Goal: Information Seeking & Learning: Understand process/instructions

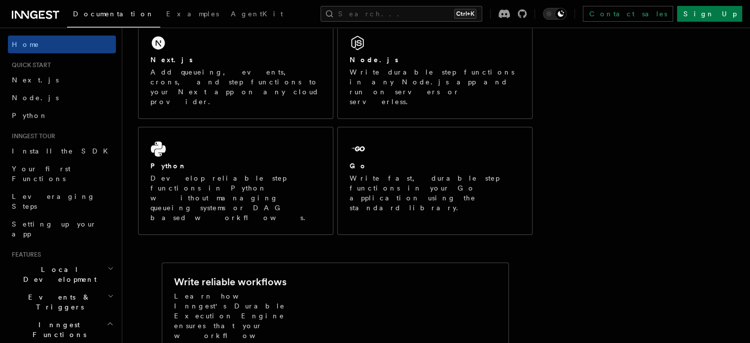
scroll to position [124, 0]
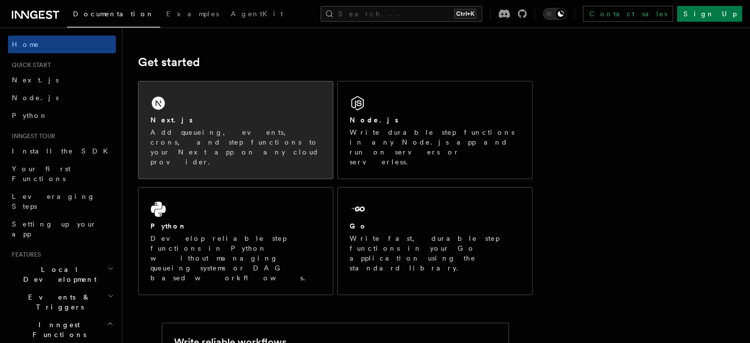
click at [246, 123] on div "Next.js" at bounding box center [235, 120] width 171 height 10
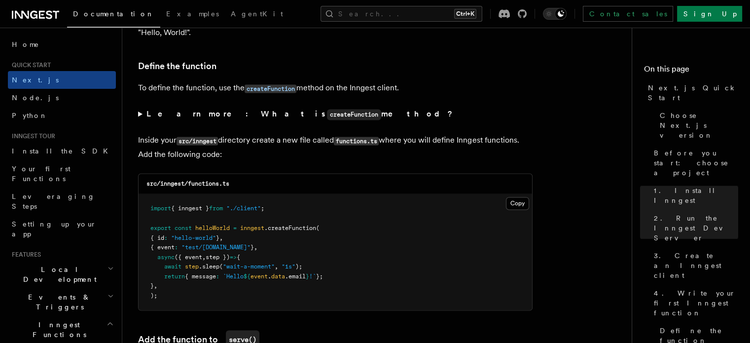
scroll to position [1688, 0]
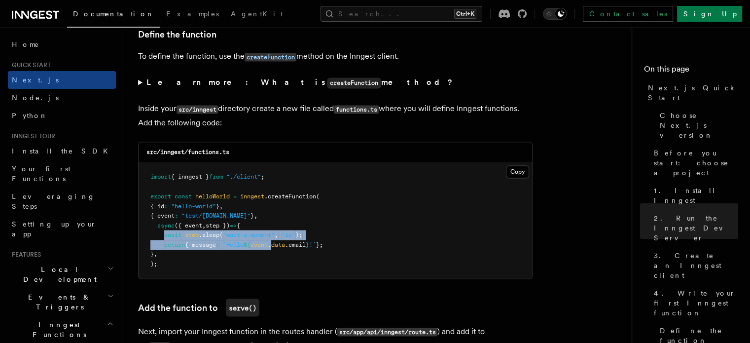
drag, startPoint x: 163, startPoint y: 235, endPoint x: 282, endPoint y: 250, distance: 119.8
click at [282, 250] on pre "import { inngest } from "./client" ; export const helloWorld = inngest .createF…" at bounding box center [336, 220] width 394 height 116
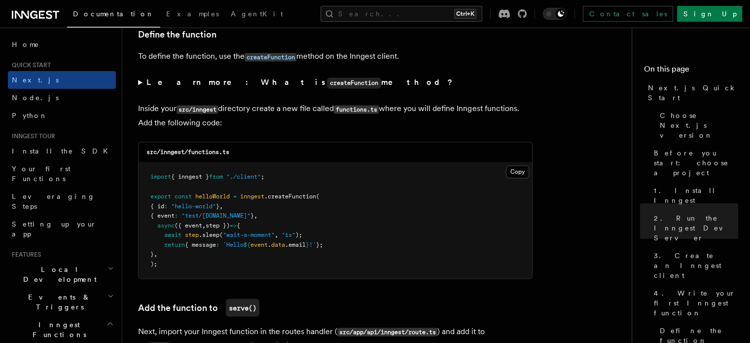
click at [258, 254] on pre "import { inngest } from "./client" ; export const helloWorld = inngest .createF…" at bounding box center [336, 220] width 394 height 116
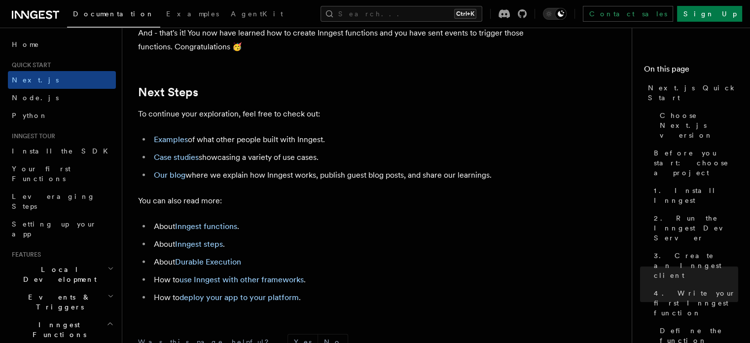
scroll to position [6152, 0]
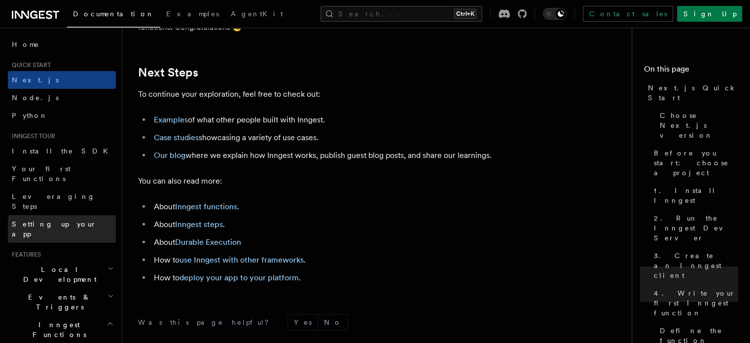
click at [65, 219] on span "Setting up your app" at bounding box center [64, 229] width 104 height 20
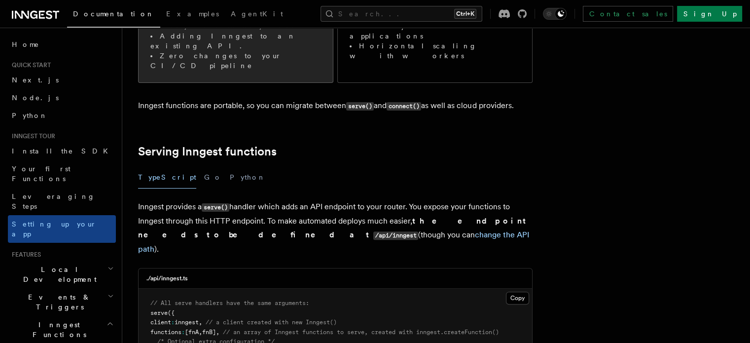
scroll to position [289, 0]
